Goal: Find specific page/section: Find specific page/section

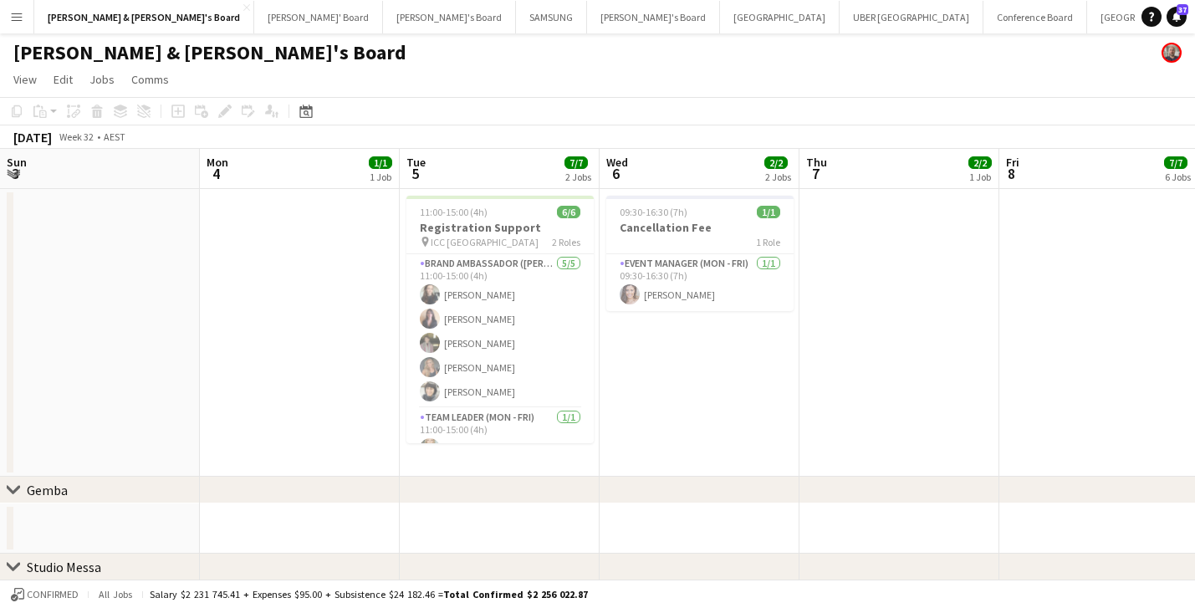
scroll to position [0, 400]
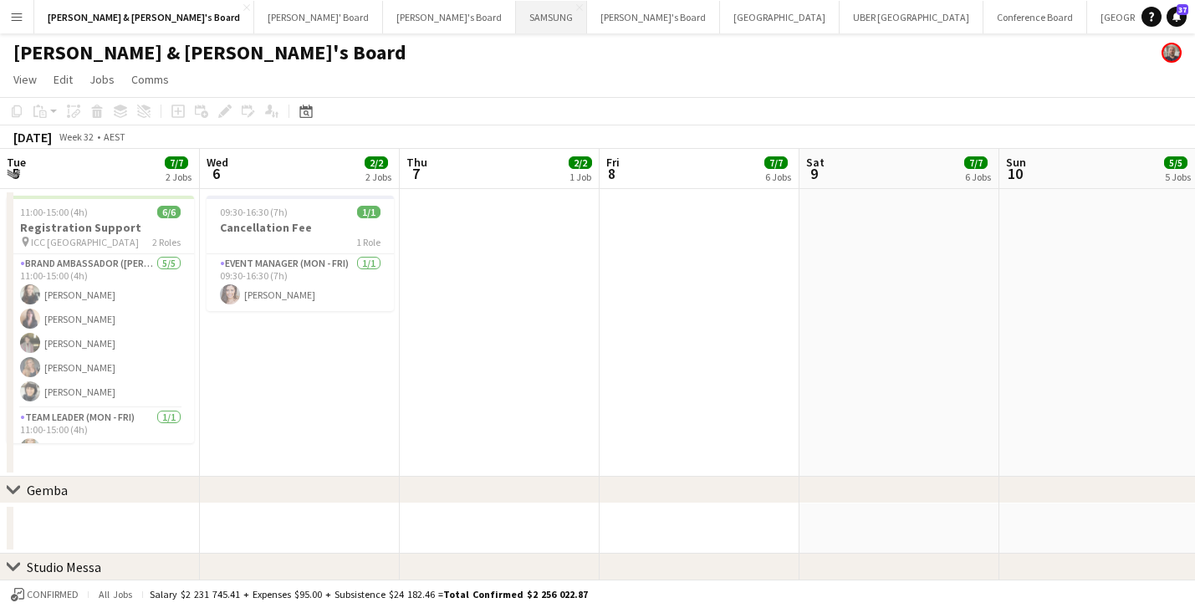
click at [516, 19] on button "SAMSUNG Close" at bounding box center [551, 17] width 71 height 33
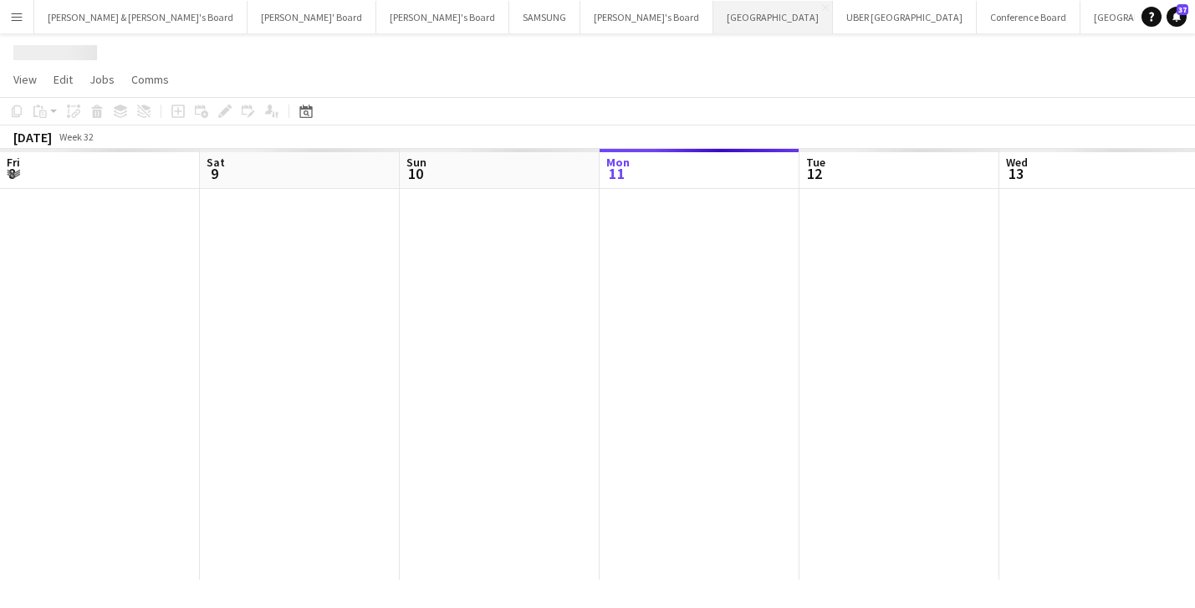
scroll to position [0, 400]
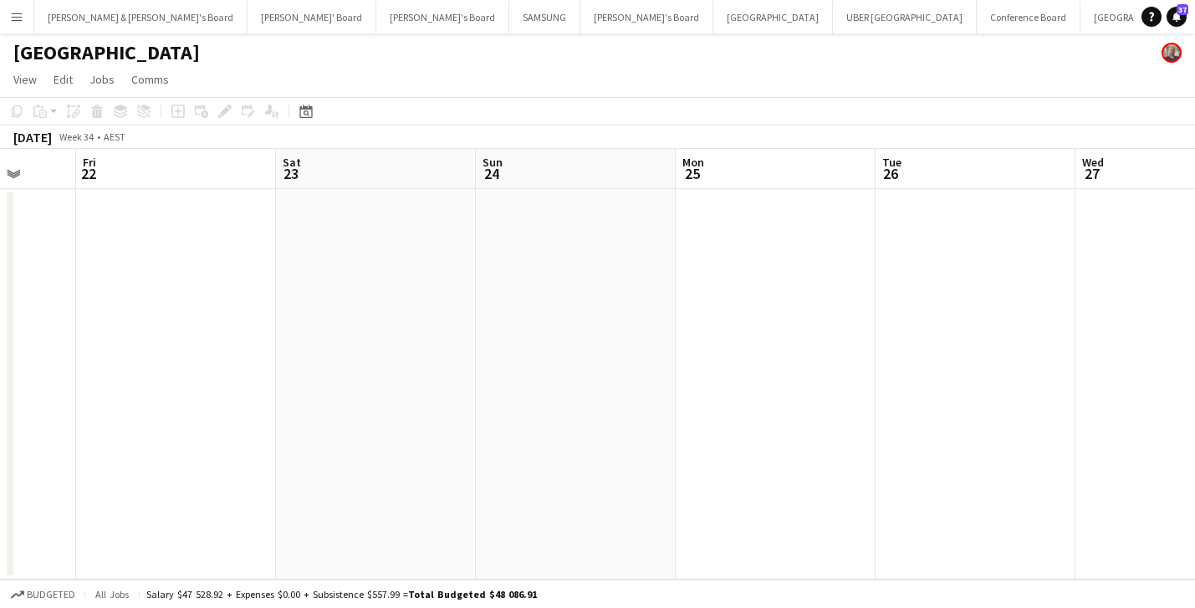
scroll to position [0, 534]
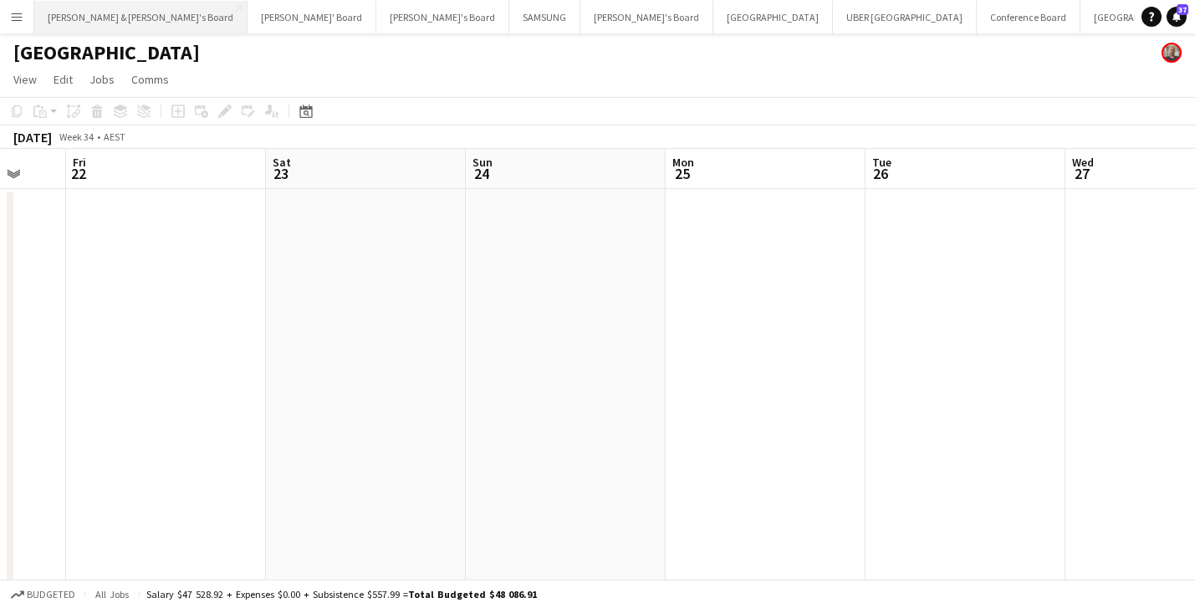
click at [95, 15] on button "[PERSON_NAME] & [PERSON_NAME]'s Board Close" at bounding box center [140, 17] width 213 height 33
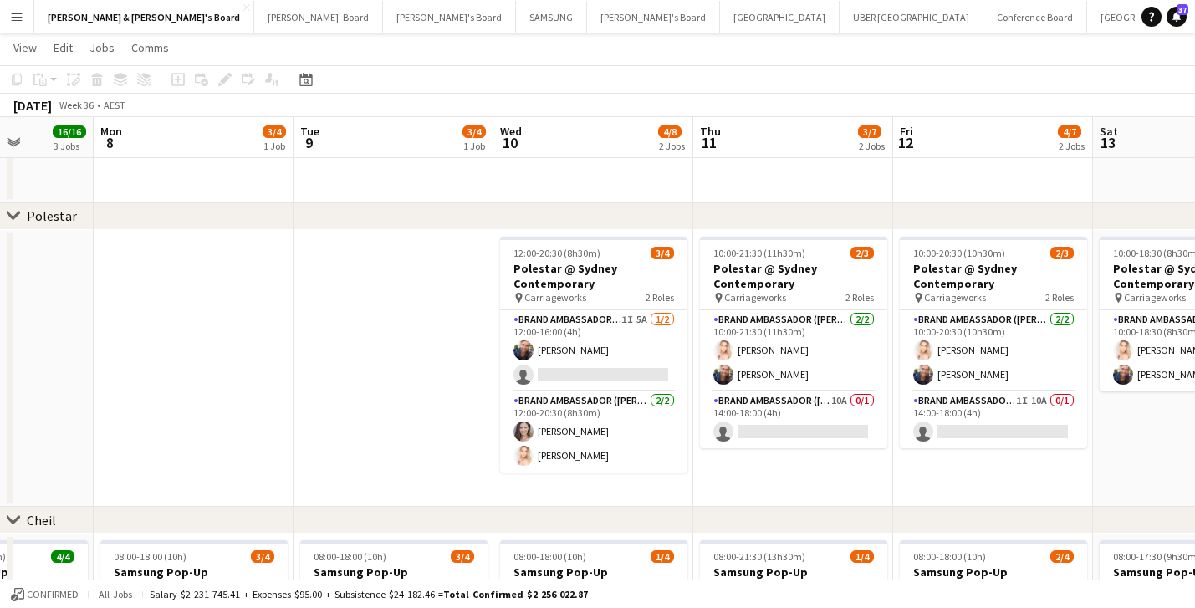
scroll to position [989, 0]
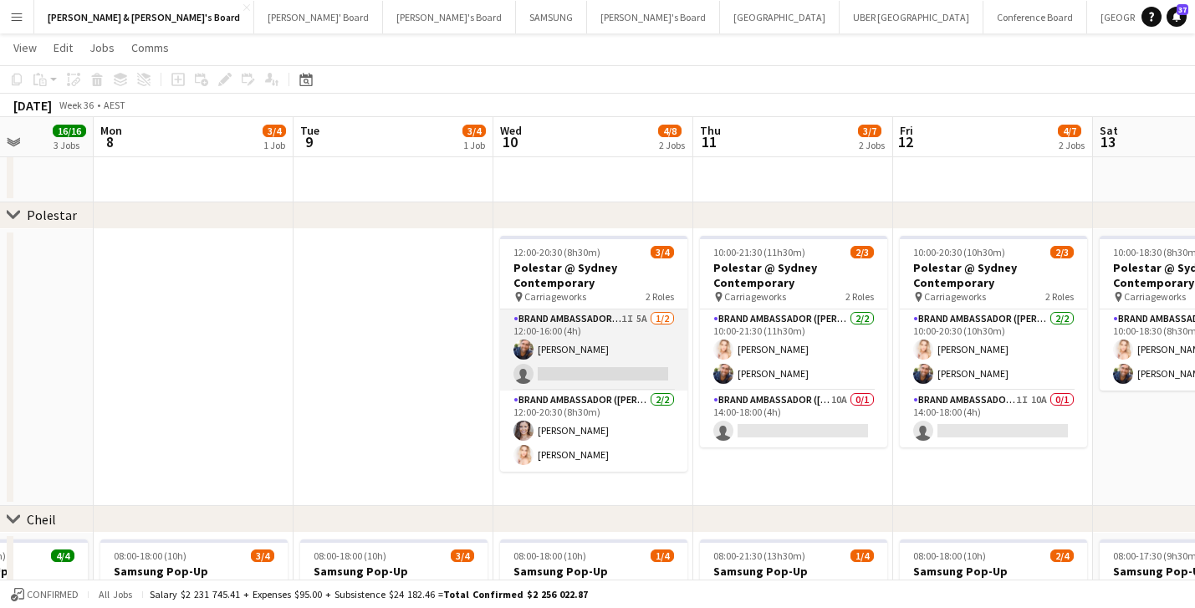
click at [614, 370] on app-card-role "Brand Ambassador (Mon - Fri) 1I 5A [DATE] 12:00-16:00 (4h) [PERSON_NAME] single…" at bounding box center [593, 349] width 187 height 81
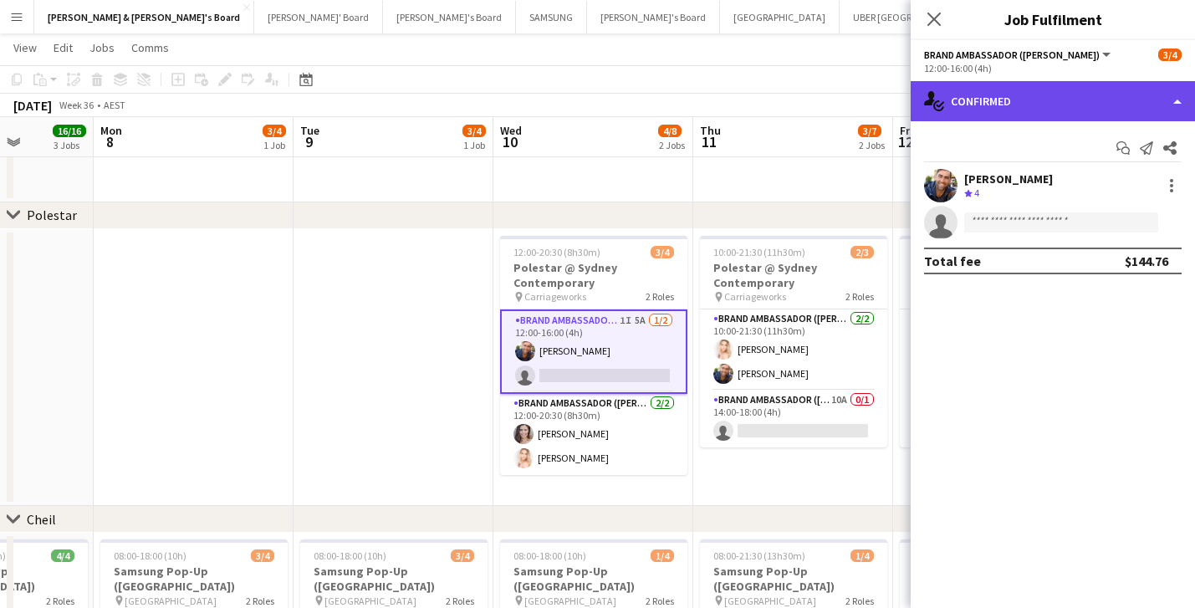
click at [993, 101] on div "single-neutral-actions-check-2 Confirmed" at bounding box center [1053, 101] width 284 height 40
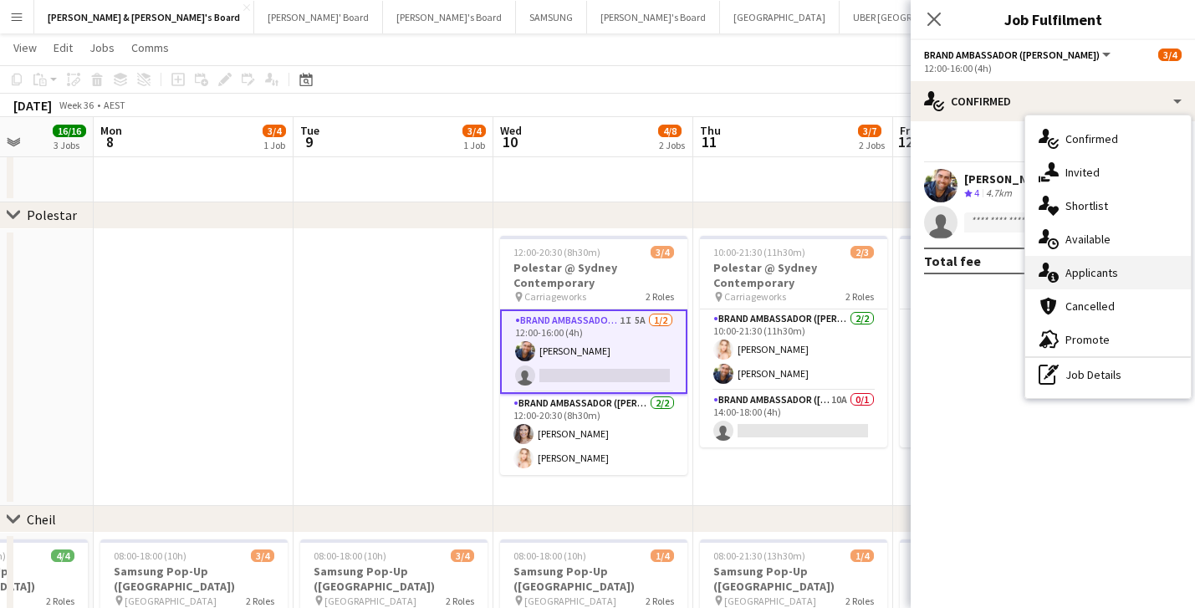
click at [1085, 267] on div "single-neutral-actions-information Applicants" at bounding box center [1108, 272] width 166 height 33
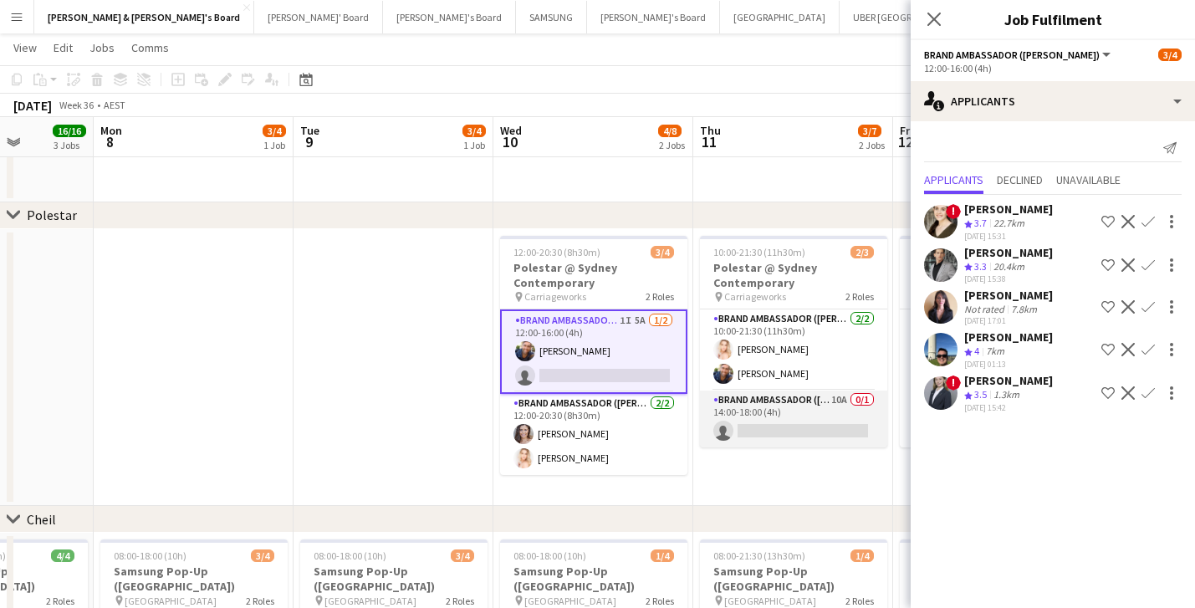
click at [805, 418] on app-card-role "Brand Ambassador (Mon - Fri) 10A 0/1 14:00-18:00 (4h) single-neutral-actions" at bounding box center [793, 419] width 187 height 57
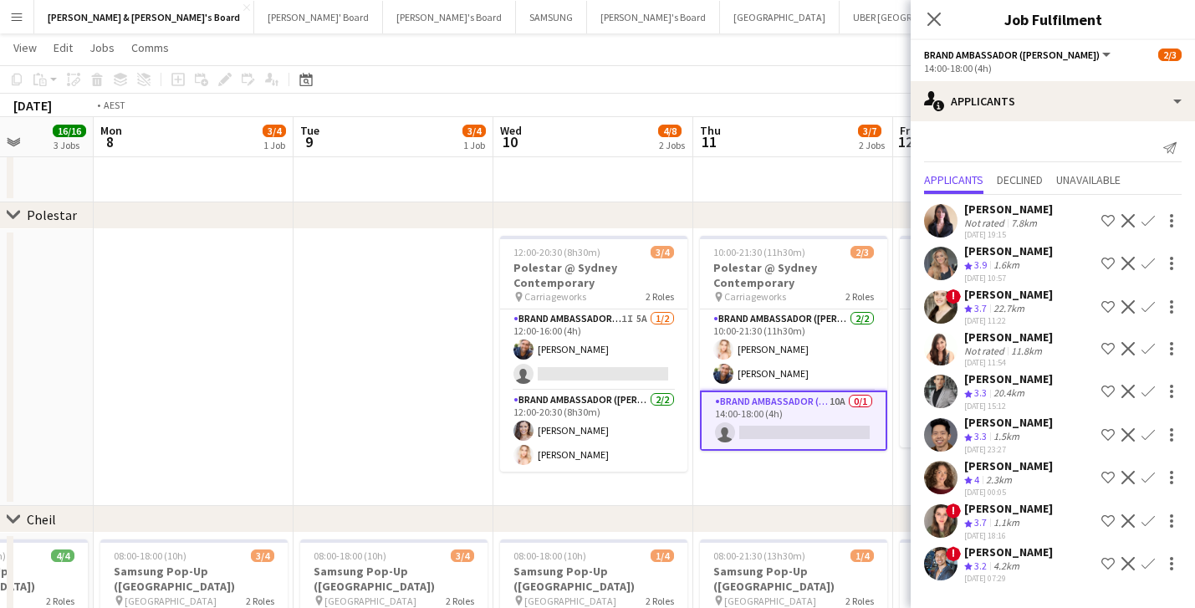
scroll to position [0, 631]
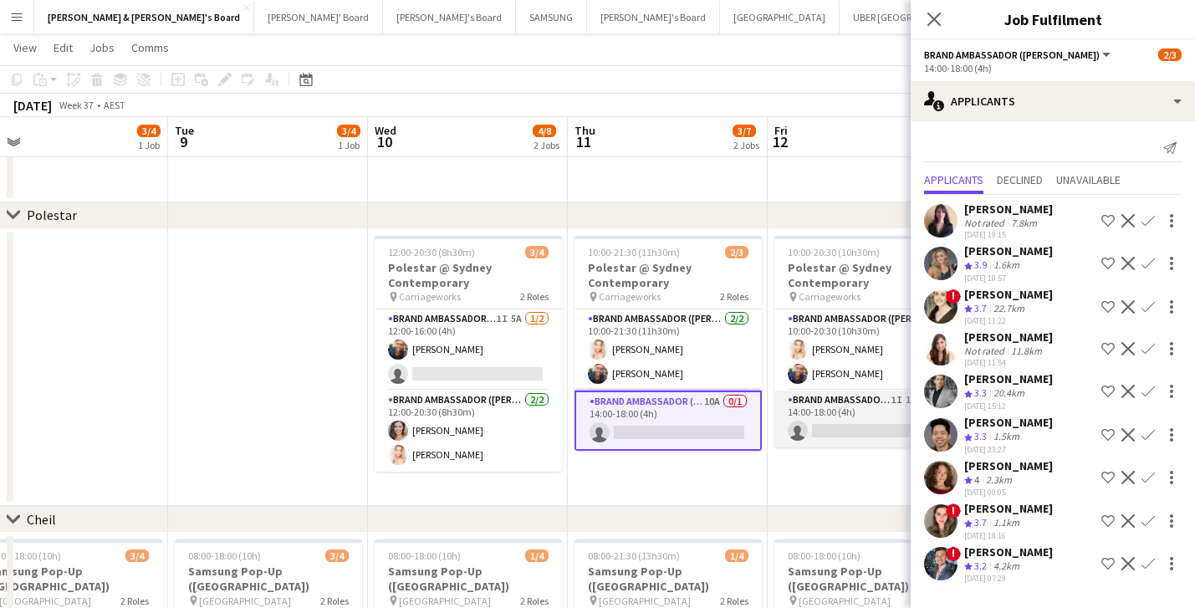
click at [851, 418] on app-card-role "Brand Ambassador (Mon - Fri) 1I 10A 0/1 14:00-18:00 (4h) single-neutral-actions" at bounding box center [868, 419] width 187 height 57
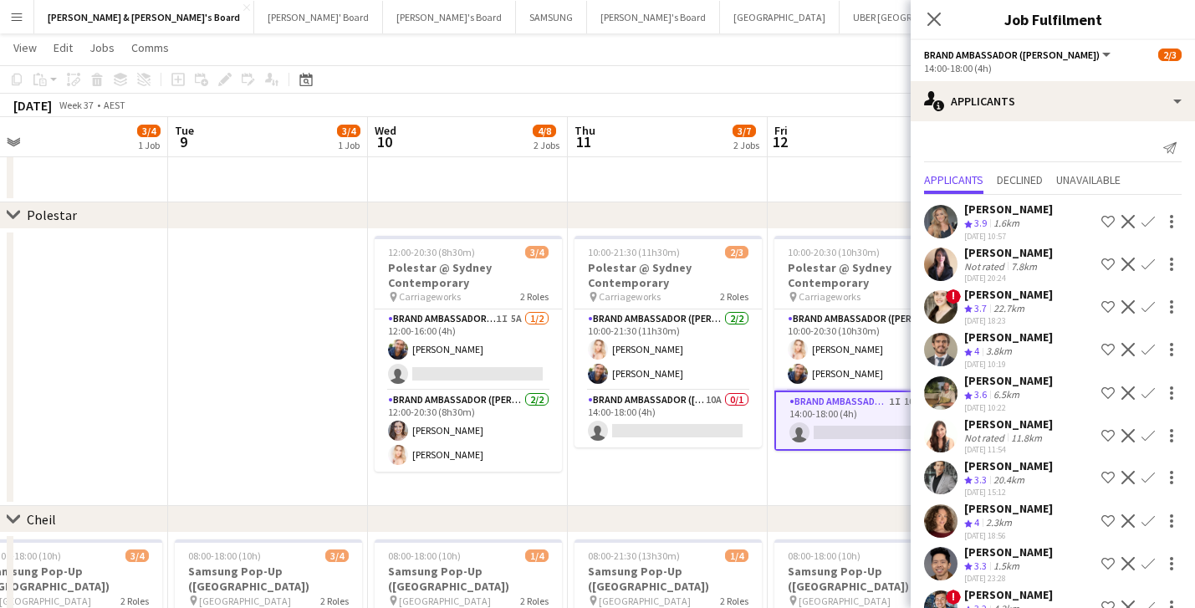
scroll to position [0, 0]
click at [930, 16] on icon at bounding box center [934, 19] width 16 height 16
